Goal: Task Accomplishment & Management: Complete application form

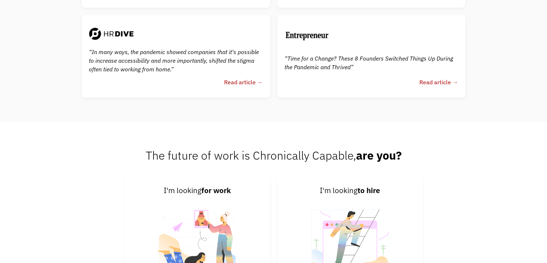
scroll to position [1726, 0]
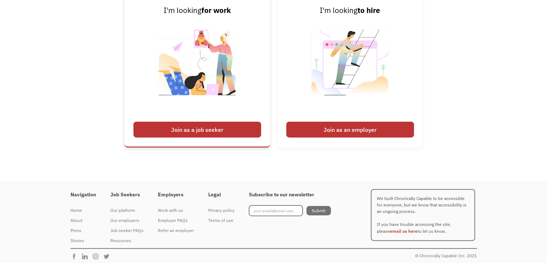
click at [222, 131] on div "Join as a job seeker" at bounding box center [197, 130] width 128 height 16
click at [223, 131] on div "Join as a job seeker" at bounding box center [197, 130] width 128 height 16
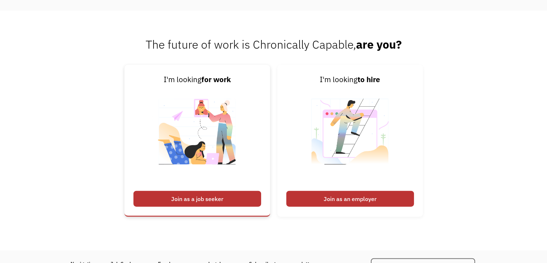
scroll to position [1654, 0]
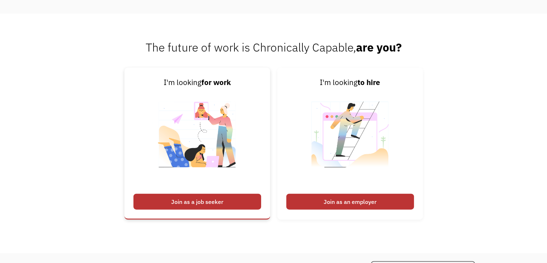
click at [188, 198] on div "Join as a job seeker" at bounding box center [197, 202] width 128 height 16
drag, startPoint x: 191, startPoint y: 197, endPoint x: 187, endPoint y: 197, distance: 4.4
click at [188, 198] on div "Join as a job seeker" at bounding box center [197, 202] width 128 height 16
click at [187, 197] on div "Join as a job seeker" at bounding box center [197, 202] width 128 height 16
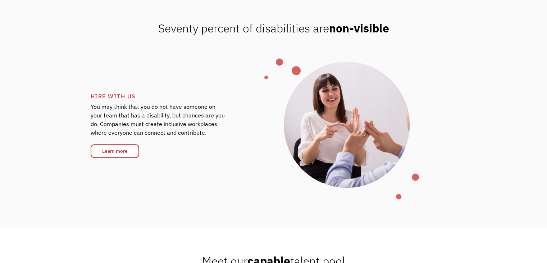
scroll to position [935, 0]
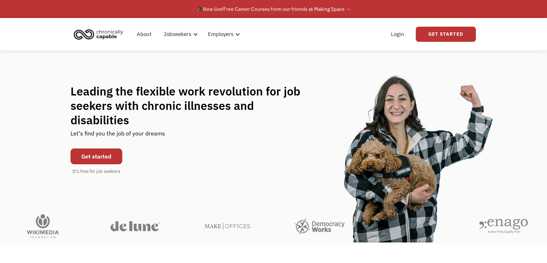
click at [85, 151] on link "Get started" at bounding box center [96, 156] width 52 height 16
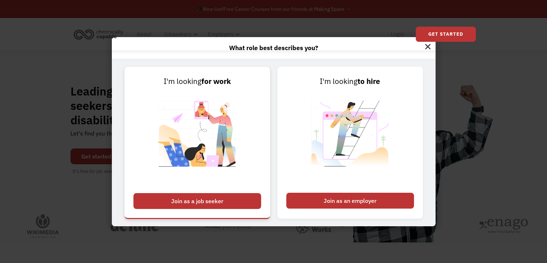
click at [196, 202] on div "Join as a job seeker" at bounding box center [197, 201] width 128 height 16
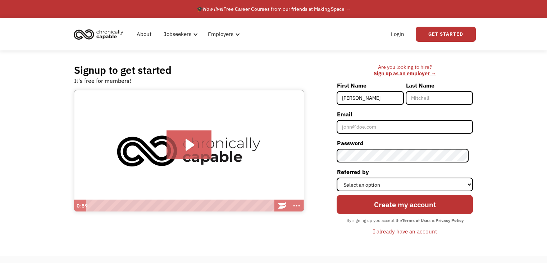
type input "[PERSON_NAME]"
click at [437, 96] on input "Last Name" at bounding box center [439, 98] width 67 height 14
type input "[PERSON_NAME]"
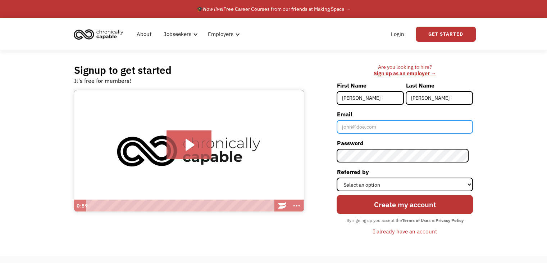
click at [433, 125] on input "Email" at bounding box center [405, 127] width 136 height 14
type input "[EMAIL_ADDRESS][DOMAIN_NAME]"
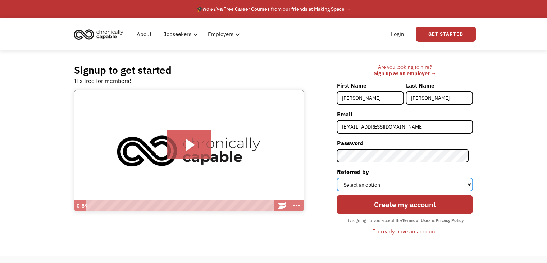
click at [395, 185] on select "Select an option Instagram Facebook Twitter Search Engine News Article Word of …" at bounding box center [405, 184] width 136 height 14
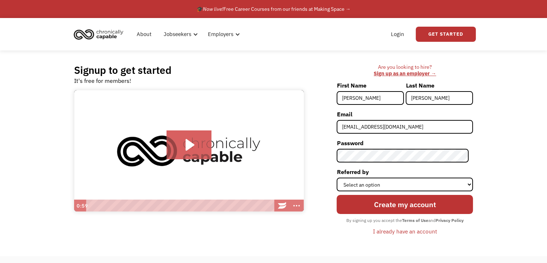
click at [493, 160] on div "Signup to get started It's free for members! Click for sound @keyframes VOLUME_…" at bounding box center [273, 152] width 547 height 205
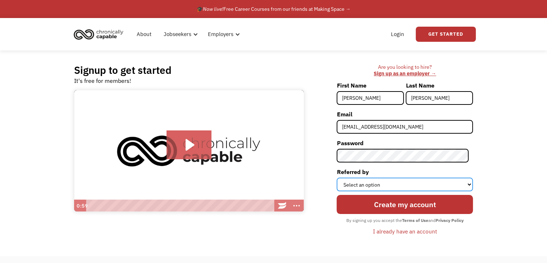
click at [443, 183] on select "Select an option Instagram Facebook Twitter Search Engine News Article Word of …" at bounding box center [405, 184] width 136 height 14
select select "Search Engine"
click at [341, 177] on select "Select an option Instagram Facebook Twitter Search Engine News Article Word of …" at bounding box center [405, 184] width 136 height 14
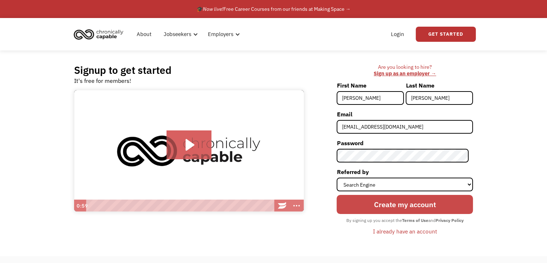
click at [406, 204] on input "Create my account" at bounding box center [405, 204] width 136 height 19
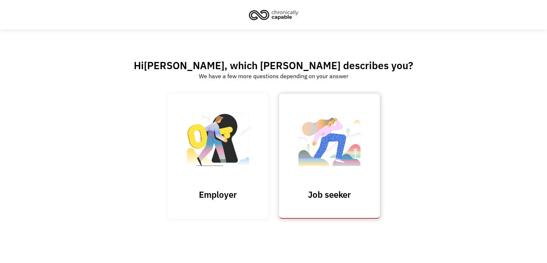
click at [309, 167] on img at bounding box center [329, 143] width 72 height 70
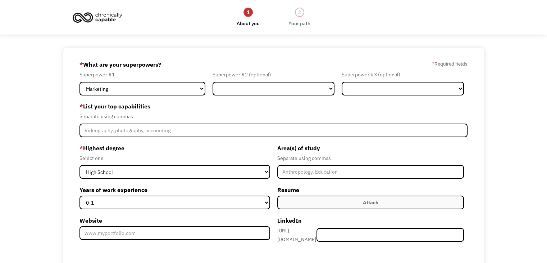
click at [529, 108] on div "68d1cb5c817d18fc093a6704 [EMAIL_ADDRESS][DOMAIN_NAME] [PERSON_NAME] Search Engi…" at bounding box center [273, 203] width 547 height 310
click at [197, 92] on select "Marketing Human Resources Finance Technology Operations Sales Industrial & Manu…" at bounding box center [142, 89] width 126 height 14
click at [33, 96] on div "68d1cb5c817d18fc093a6704 [EMAIL_ADDRESS][DOMAIN_NAME] [PERSON_NAME] Search Engi…" at bounding box center [273, 203] width 547 height 310
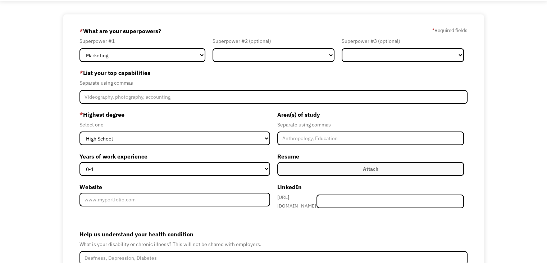
scroll to position [33, 0]
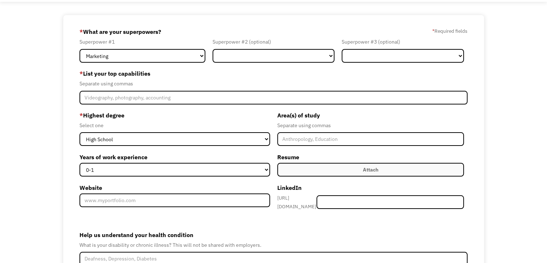
click at [373, 169] on div "Attach" at bounding box center [370, 169] width 15 height 9
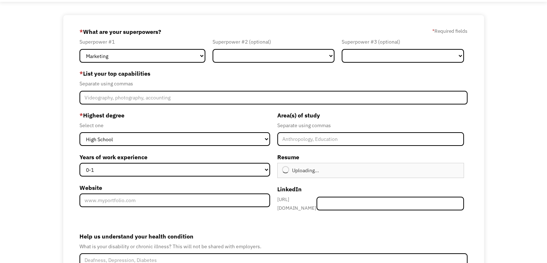
type input "Continue"
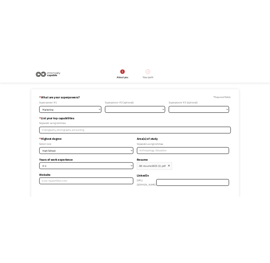
scroll to position [0, 0]
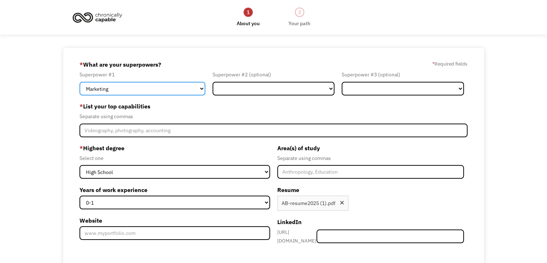
click at [193, 87] on select "Marketing Human Resources Finance Technology Operations Sales Industrial & Manu…" at bounding box center [142, 89] width 126 height 14
select select "Other"
click at [79, 82] on select "Marketing Human Resources Finance Technology Operations Sales Industrial & Manu…" at bounding box center [142, 89] width 126 height 14
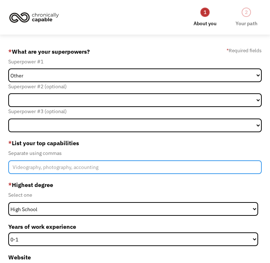
click at [44, 160] on input "Member-Create-Step1" at bounding box center [135, 167] width 254 height 14
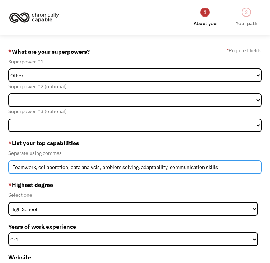
click at [226, 160] on input "Teamwork, collaboration, data analysis, problem solving, adaptability, communic…" at bounding box center [135, 167] width 254 height 14
click at [210, 160] on input "Teamwork, collaboration, data analysis, problem solving, adaptability, communic…" at bounding box center [135, 167] width 254 height 14
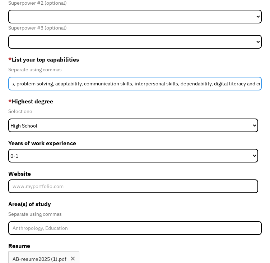
scroll to position [93, 0]
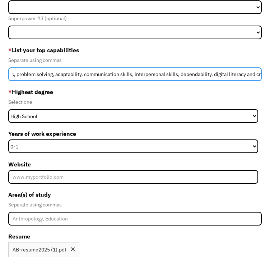
type input "Teamwork, collaboration, data analysis, problem solving, adaptability, communic…"
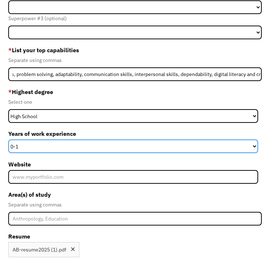
scroll to position [0, 0]
click at [104, 139] on select "0-1 2-4 5-10 11-15 15+" at bounding box center [133, 146] width 251 height 14
select select "5-10"
click at [8, 139] on select "0-1 2-4 5-10 11-15 15+" at bounding box center [133, 146] width 251 height 14
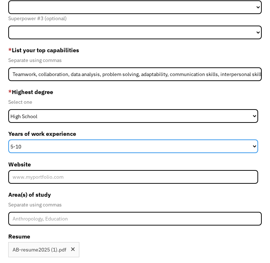
click at [85, 139] on select "0-1 2-4 5-10 11-15 15+" at bounding box center [133, 146] width 251 height 14
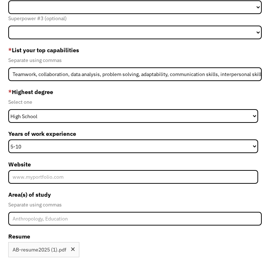
type input "Interstitial Cystitis, Major Depressive Disorder, ADHD, CPTSD, OCD, PCOS"
type input "Please wait..."
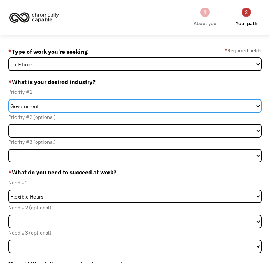
click at [63, 107] on select "Government Finance & Insurance Health & Social Care Tech & Engineering Creative…" at bounding box center [135, 106] width 254 height 14
click at [8, 99] on select "Government Finance & Insurance Health & Social Care Tech & Engineering Creative…" at bounding box center [135, 106] width 254 height 14
click at [68, 101] on select "Government Finance & Insurance Health & Social Care Tech & Engineering Creative…" at bounding box center [135, 106] width 254 height 14
select select "Health & Social Care"
click at [8, 99] on select "Government Finance & Insurance Health & Social Care Tech & Engineering Creative…" at bounding box center [135, 106] width 254 height 14
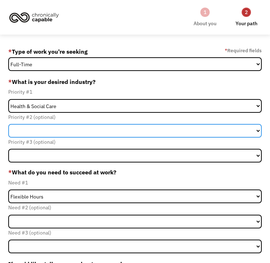
click at [123, 124] on select "Government Finance & Insurance Health & Social Care Tech & Engineering Creative…" at bounding box center [135, 131] width 254 height 14
click at [96, 124] on select "Government Finance & Insurance Health & Social Care Tech & Engineering Creative…" at bounding box center [135, 131] width 254 height 14
click at [147, 124] on select "Government Finance & Insurance Health & Social Care Tech & Engineering Creative…" at bounding box center [135, 131] width 254 height 14
select select "Tech & Engineering"
click at [96, 124] on select "Government Finance & Insurance Health & Social Care Tech & Engineering Creative…" at bounding box center [135, 131] width 254 height 14
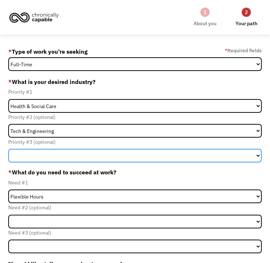
click at [203, 149] on select "Government Finance & Insurance Health & Social Care Tech & Engineering Creative…" at bounding box center [135, 156] width 254 height 14
select select "Creative & Design"
click at [181, 149] on select "Government Finance & Insurance Health & Social Care Tech & Engineering Creative…" at bounding box center [135, 156] width 254 height 14
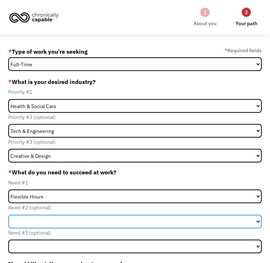
click at [125, 214] on select "Flexible Hours Remote Work Service Animal On-site Accommodations Visual Support…" at bounding box center [135, 221] width 254 height 14
select select "On-site Accommodations"
click at [96, 214] on select "Flexible Hours Remote Work Service Animal On-site Accommodations Visual Support…" at bounding box center [135, 221] width 254 height 14
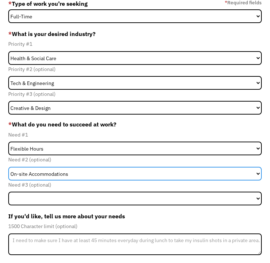
scroll to position [49, 0]
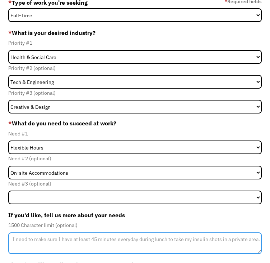
click at [213, 232] on textarea "Member-Update-Form-Step2" at bounding box center [135, 243] width 254 height 22
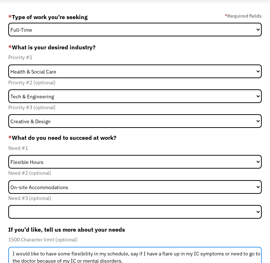
scroll to position [36, 0]
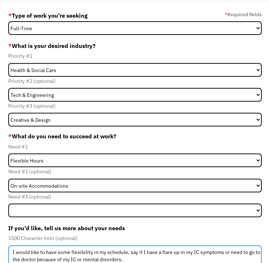
type textarea "I would like to have some flexibility in my schedule, say if I have a flare up …"
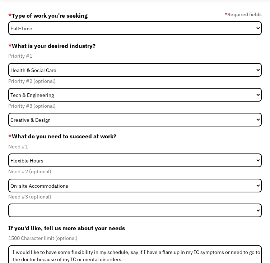
type textarea "I want to be able to find a career that I can stay in for a long period of time…"
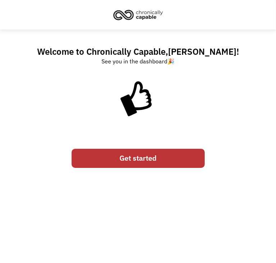
click at [183, 154] on link "Get started" at bounding box center [138, 158] width 133 height 19
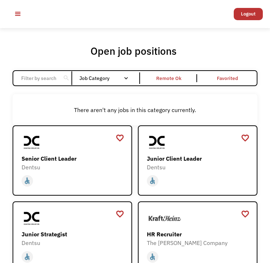
click at [215, 48] on div "Open job positions You have X liked items Search" at bounding box center [135, 54] width 245 height 18
click at [0, 0] on link "All jobs" at bounding box center [0, 0] width 0 height 0
click at [0, 0] on link "All Employers" at bounding box center [0, 0] width 0 height 0
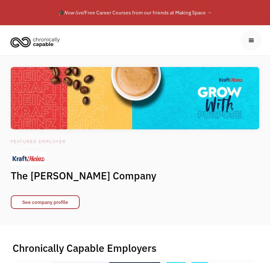
click at [249, 37] on div "menu" at bounding box center [251, 40] width 21 height 21
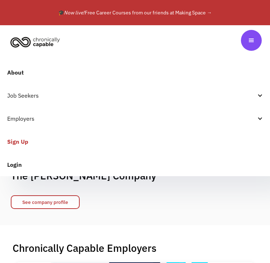
click at [21, 159] on link "Login" at bounding box center [135, 164] width 270 height 23
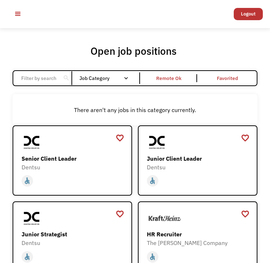
click at [0, 0] on link "My profile" at bounding box center [0, 0] width 0 height 0
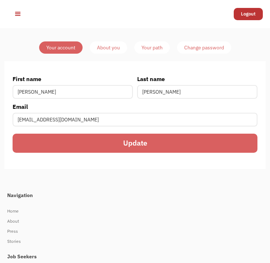
click at [104, 48] on div "About you" at bounding box center [108, 47] width 23 height 9
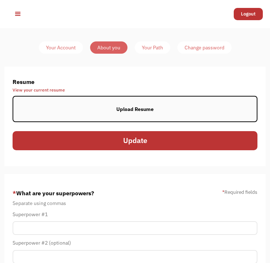
click at [155, 47] on div "Your Path" at bounding box center [152, 47] width 21 height 9
